Goal: Find specific page/section: Find specific page/section

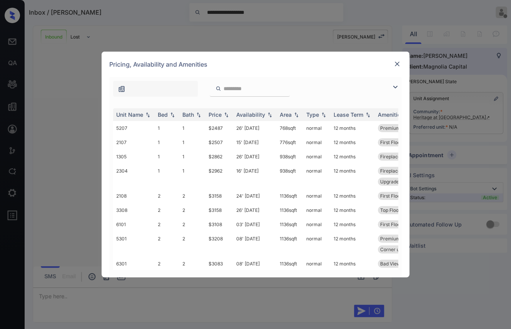
click at [397, 65] on img at bounding box center [398, 64] width 8 height 8
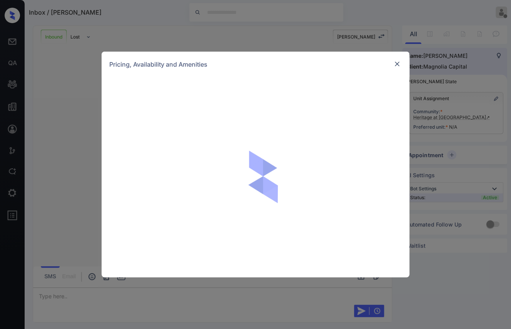
scroll to position [130, 0]
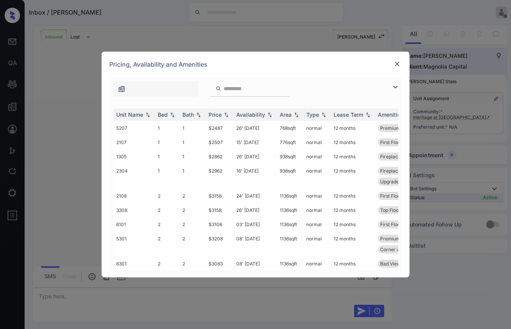
click at [397, 62] on img at bounding box center [398, 64] width 8 height 8
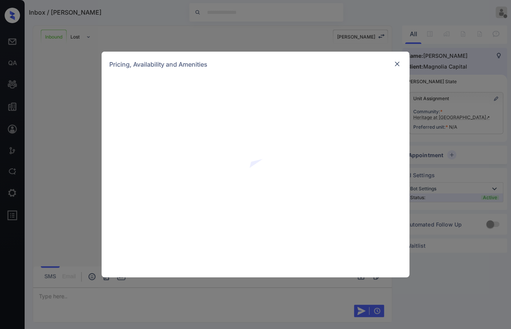
scroll to position [130, 0]
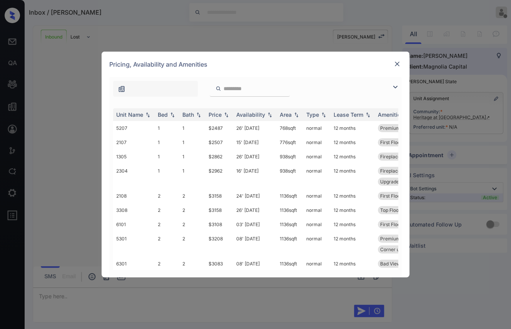
click at [399, 67] on img at bounding box center [398, 64] width 8 height 8
